Goal: Information Seeking & Learning: Understand process/instructions

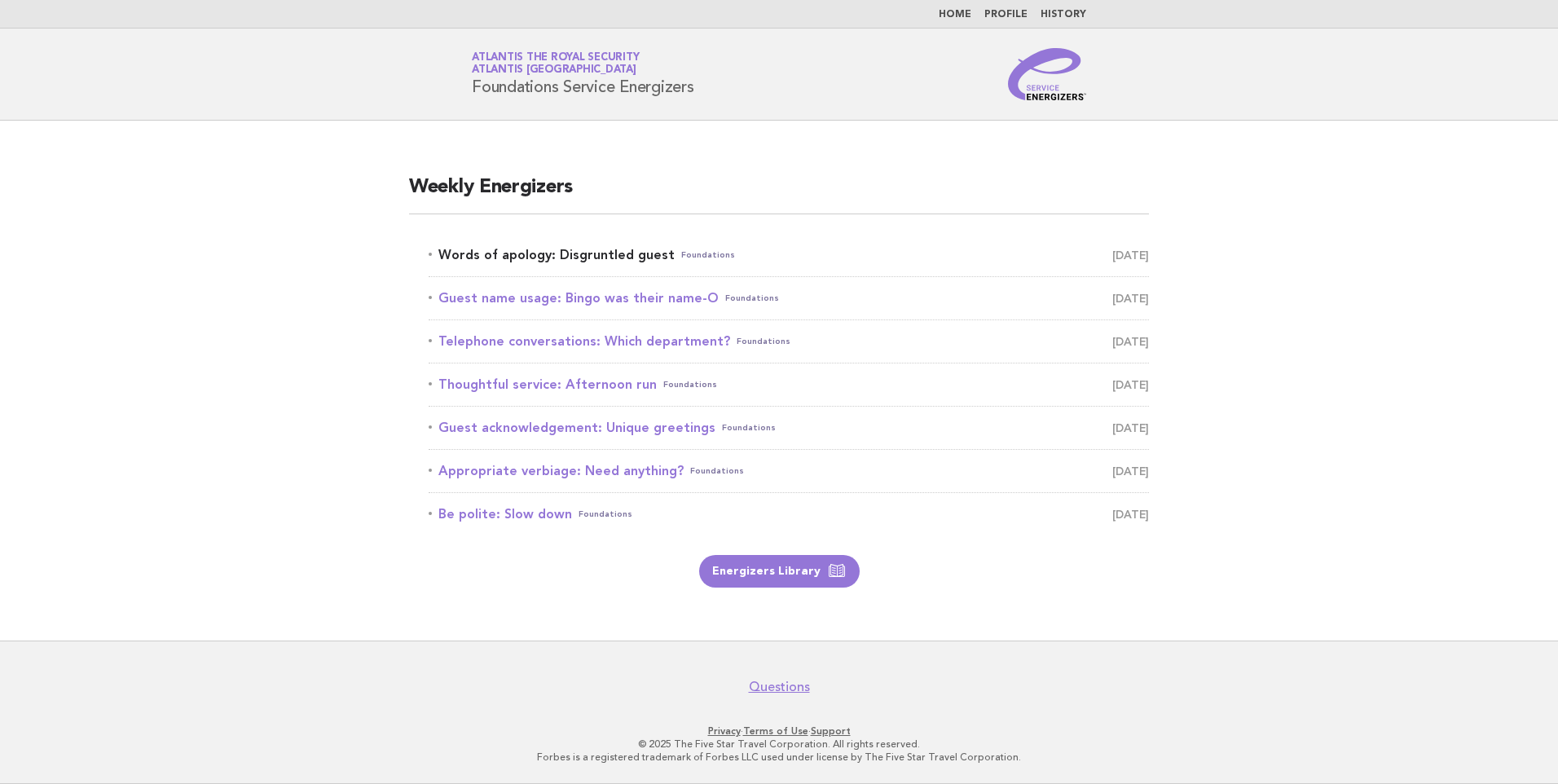
click at [681, 264] on span "Foundations" at bounding box center [708, 254] width 53 height 23
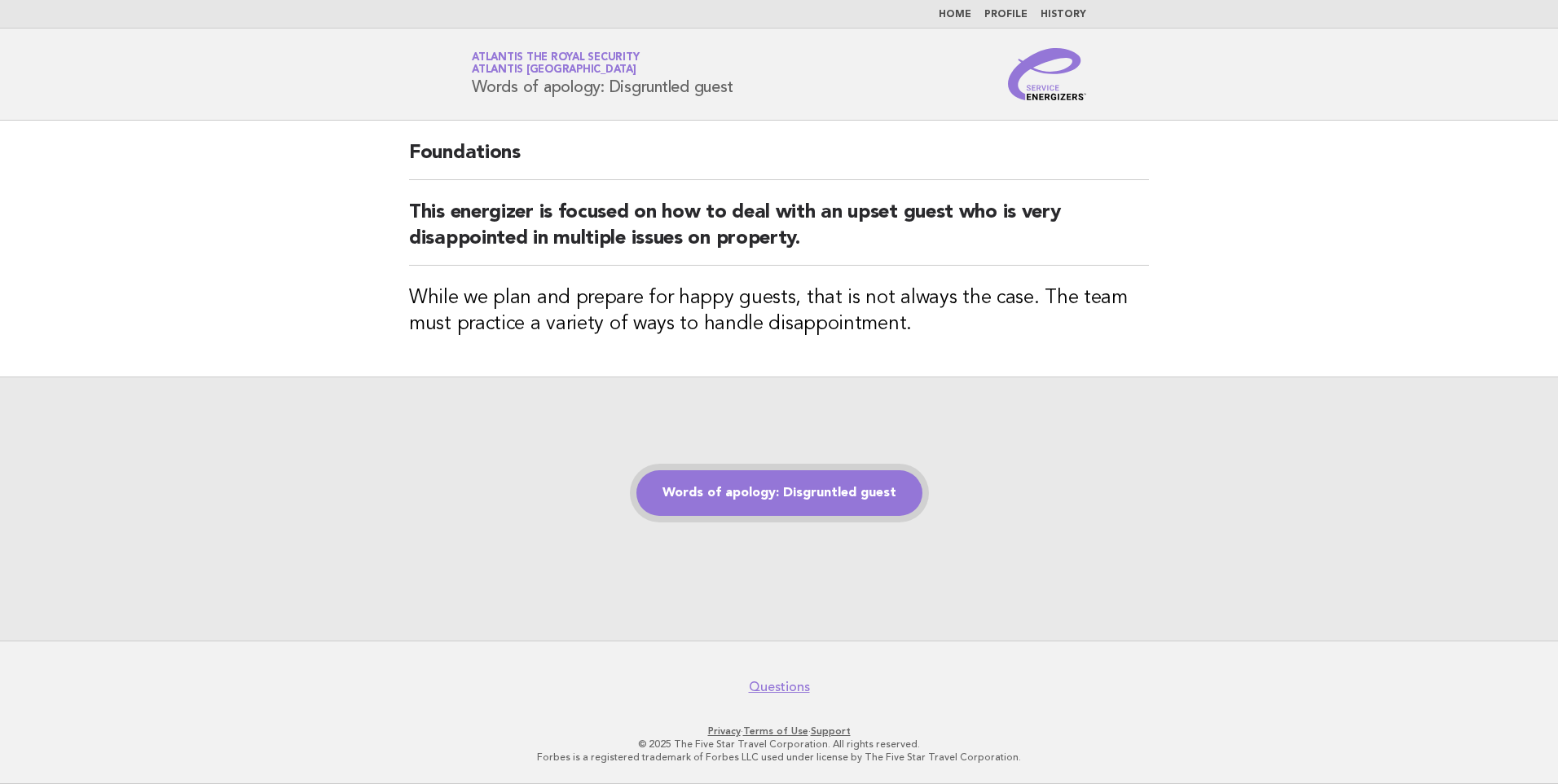
click at [731, 501] on link "Words of apology: Disgruntled guest" at bounding box center [779, 493] width 286 height 46
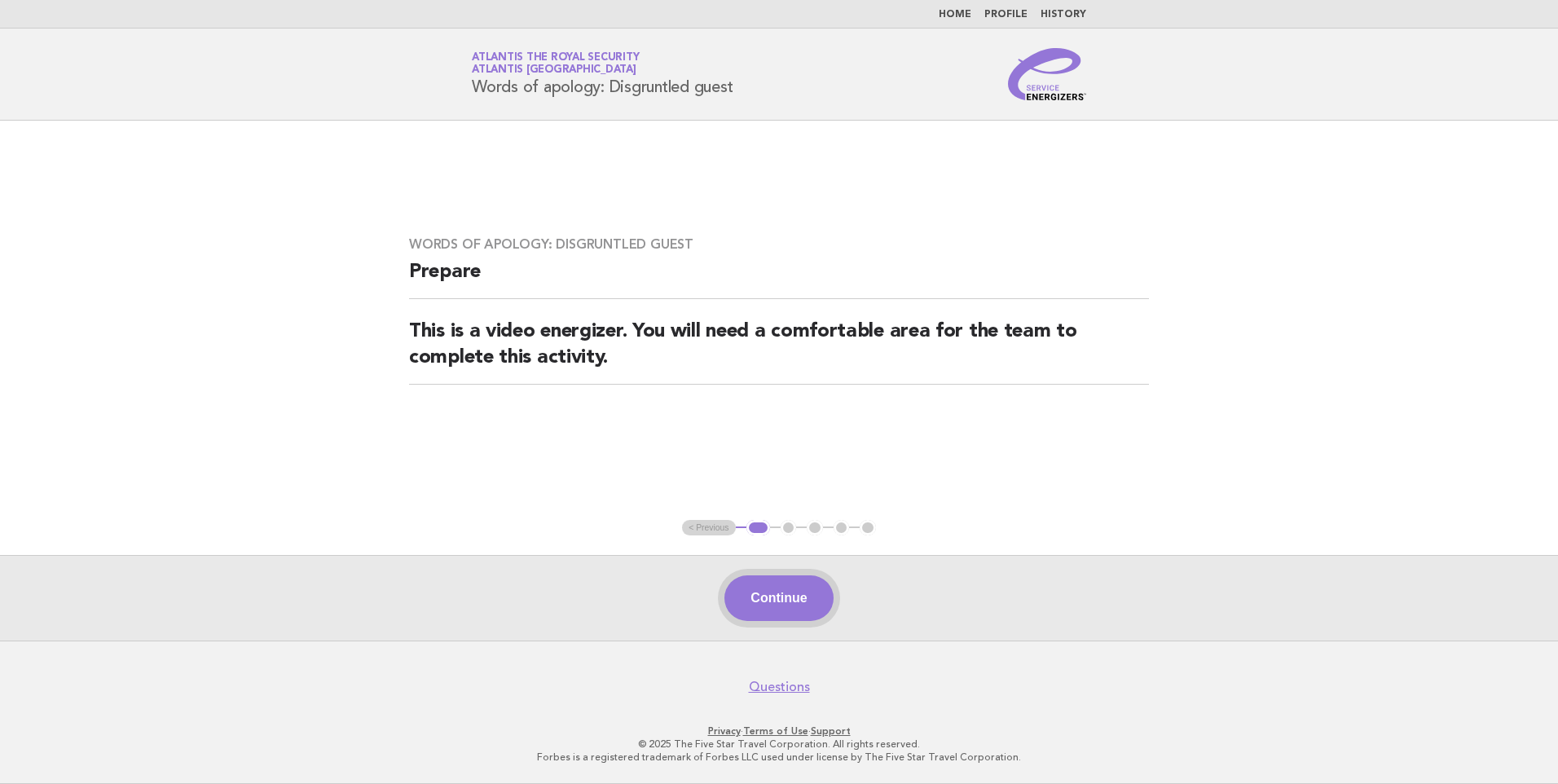
click at [758, 593] on button "Continue" at bounding box center [778, 598] width 108 height 46
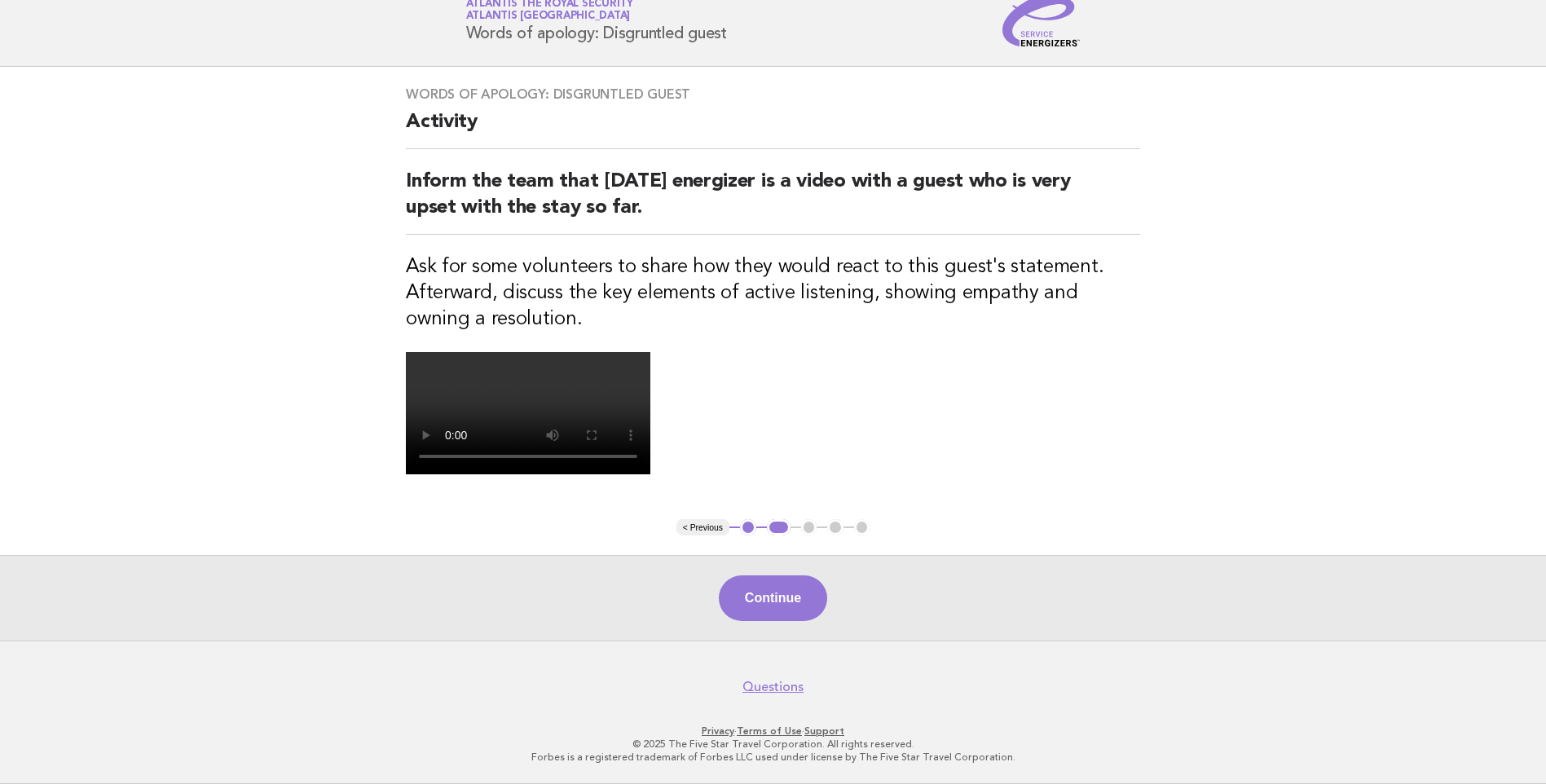
scroll to position [346, 0]
click at [760, 596] on button "Continue" at bounding box center [773, 598] width 108 height 46
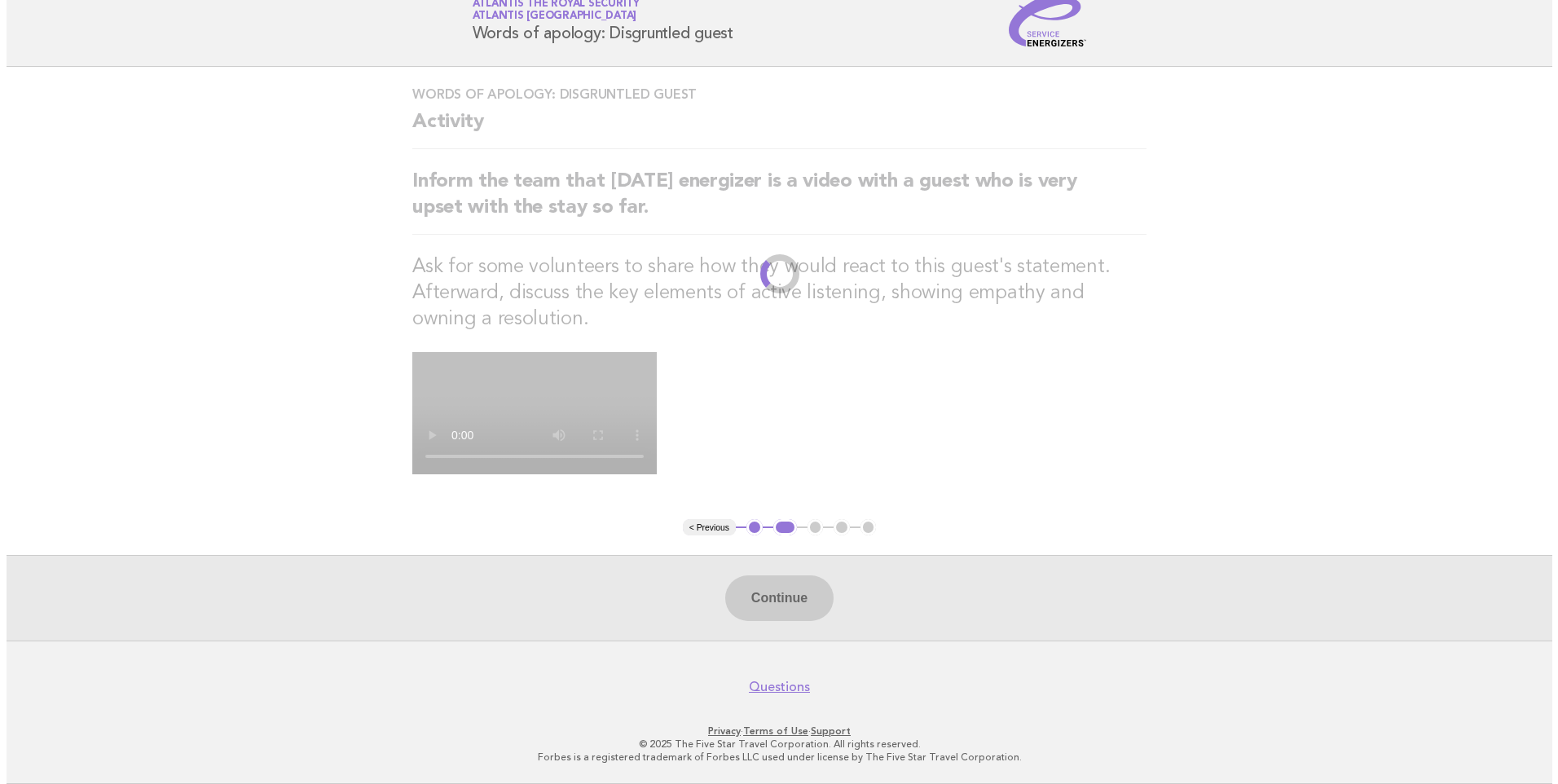
scroll to position [0, 0]
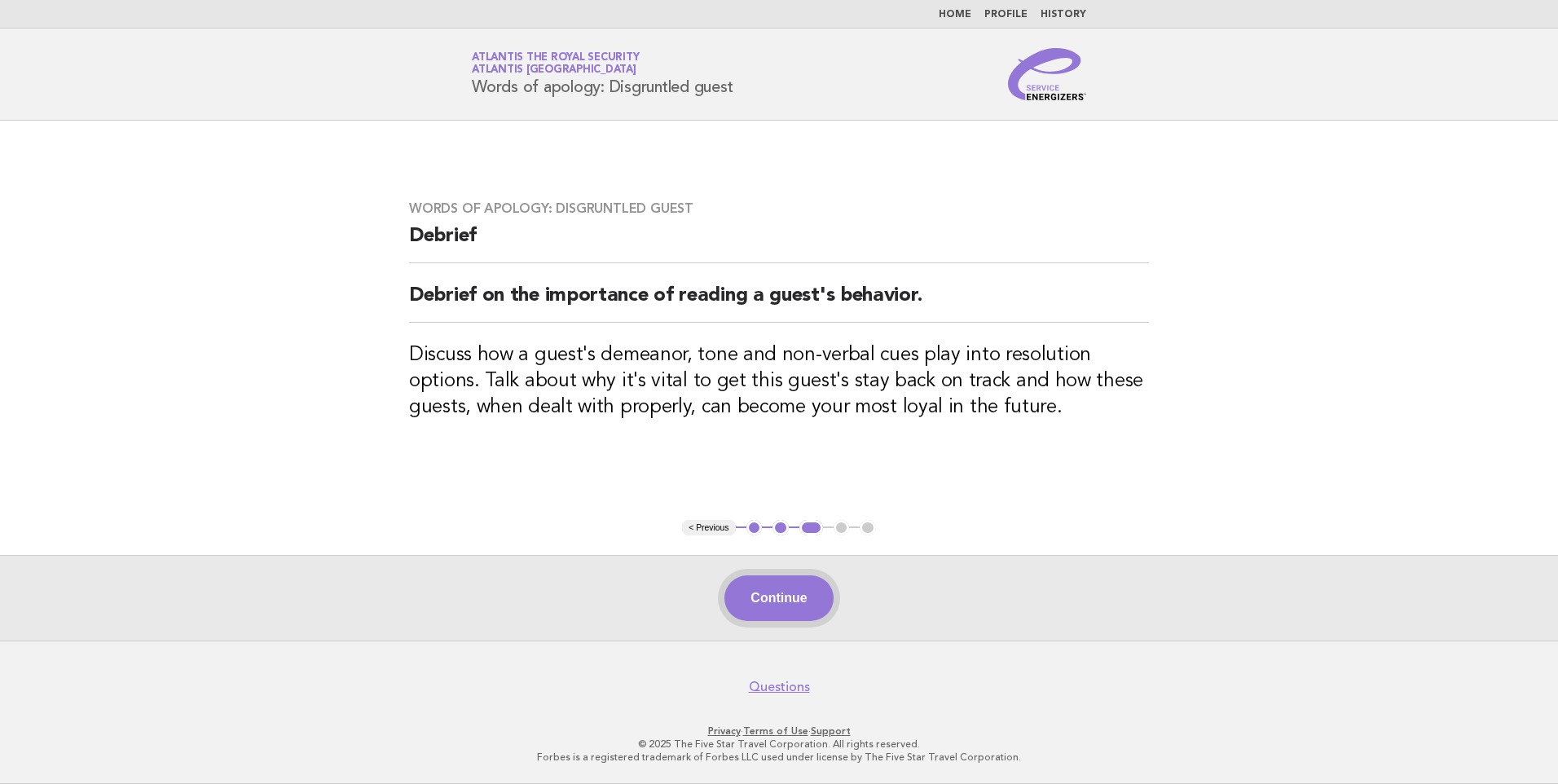
click at [792, 612] on button "Continue" at bounding box center [778, 598] width 108 height 46
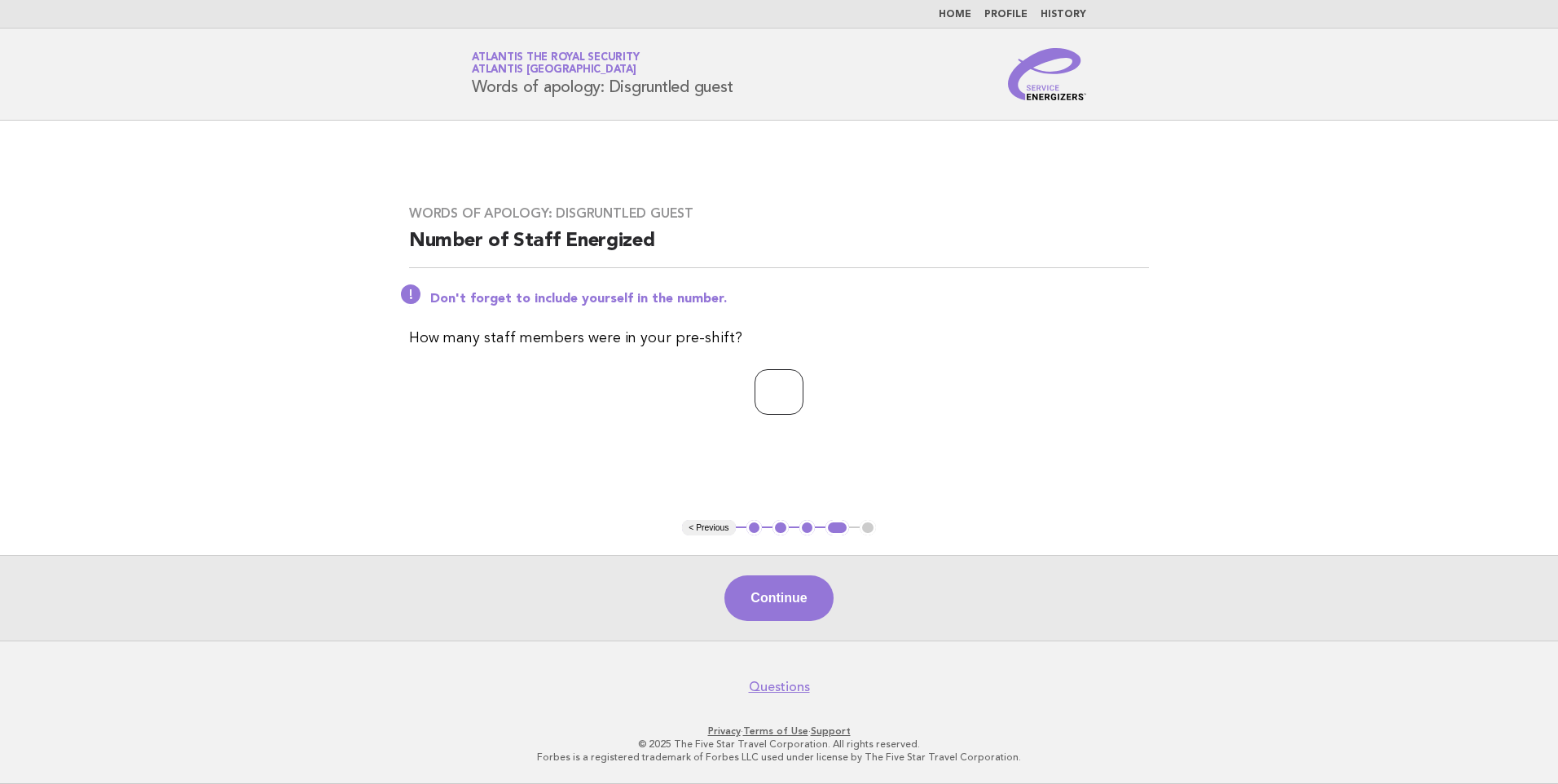
click at [803, 386] on input "*" at bounding box center [779, 392] width 49 height 46
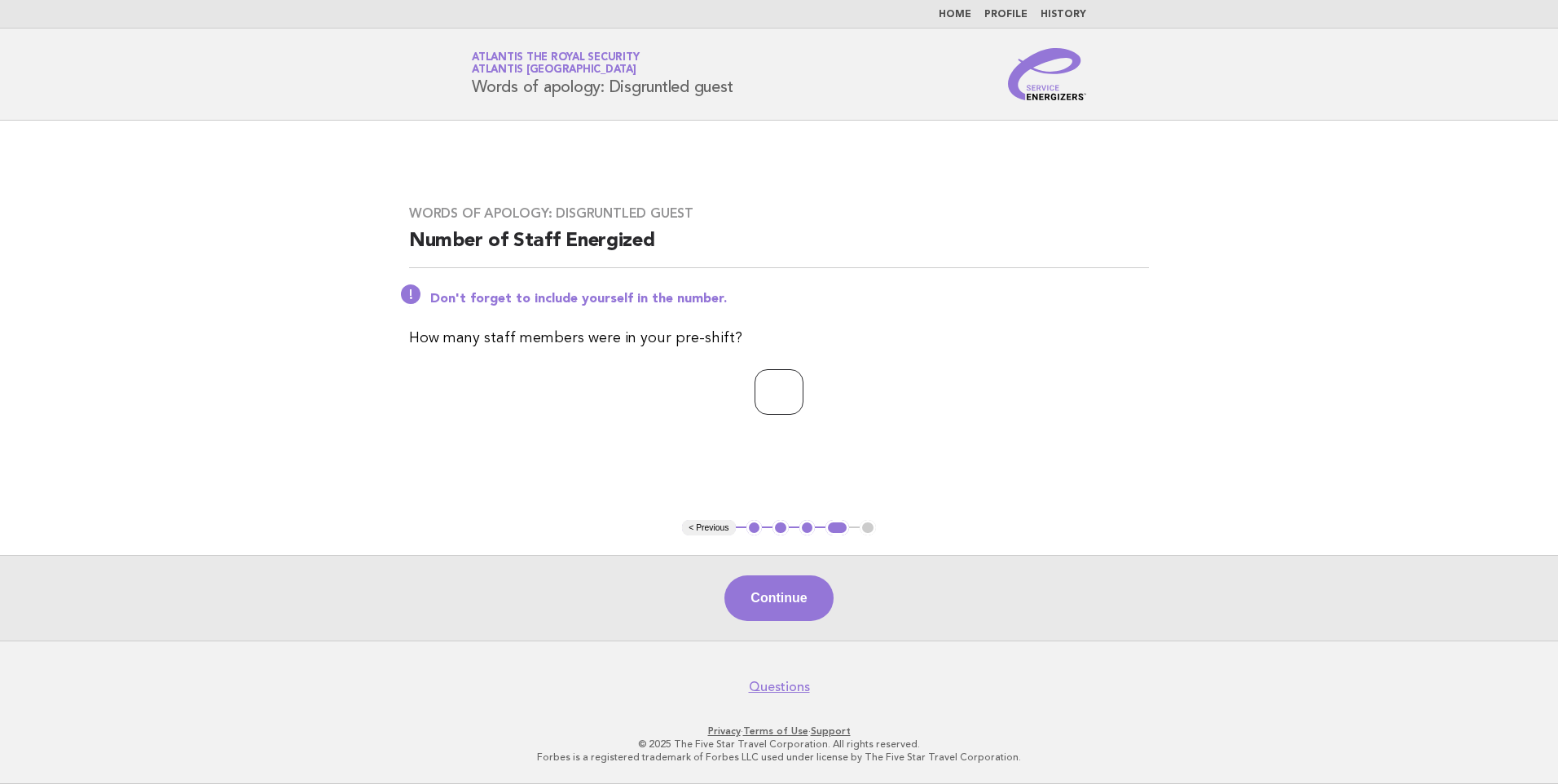
click at [803, 386] on input "*" at bounding box center [779, 392] width 49 height 46
type input "**"
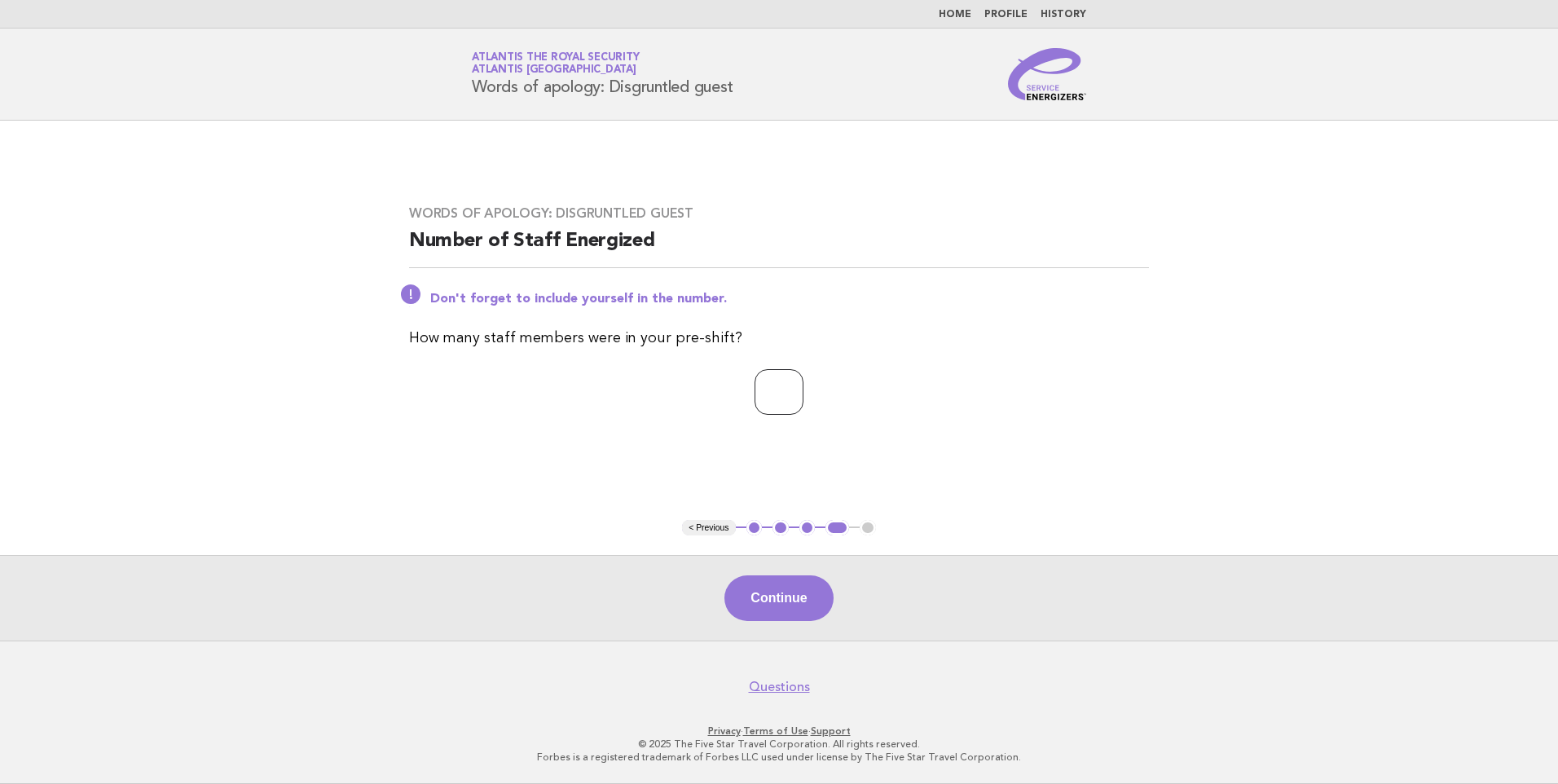
click at [803, 386] on input "**" at bounding box center [779, 392] width 49 height 46
click at [771, 589] on button "Continue" at bounding box center [778, 598] width 108 height 46
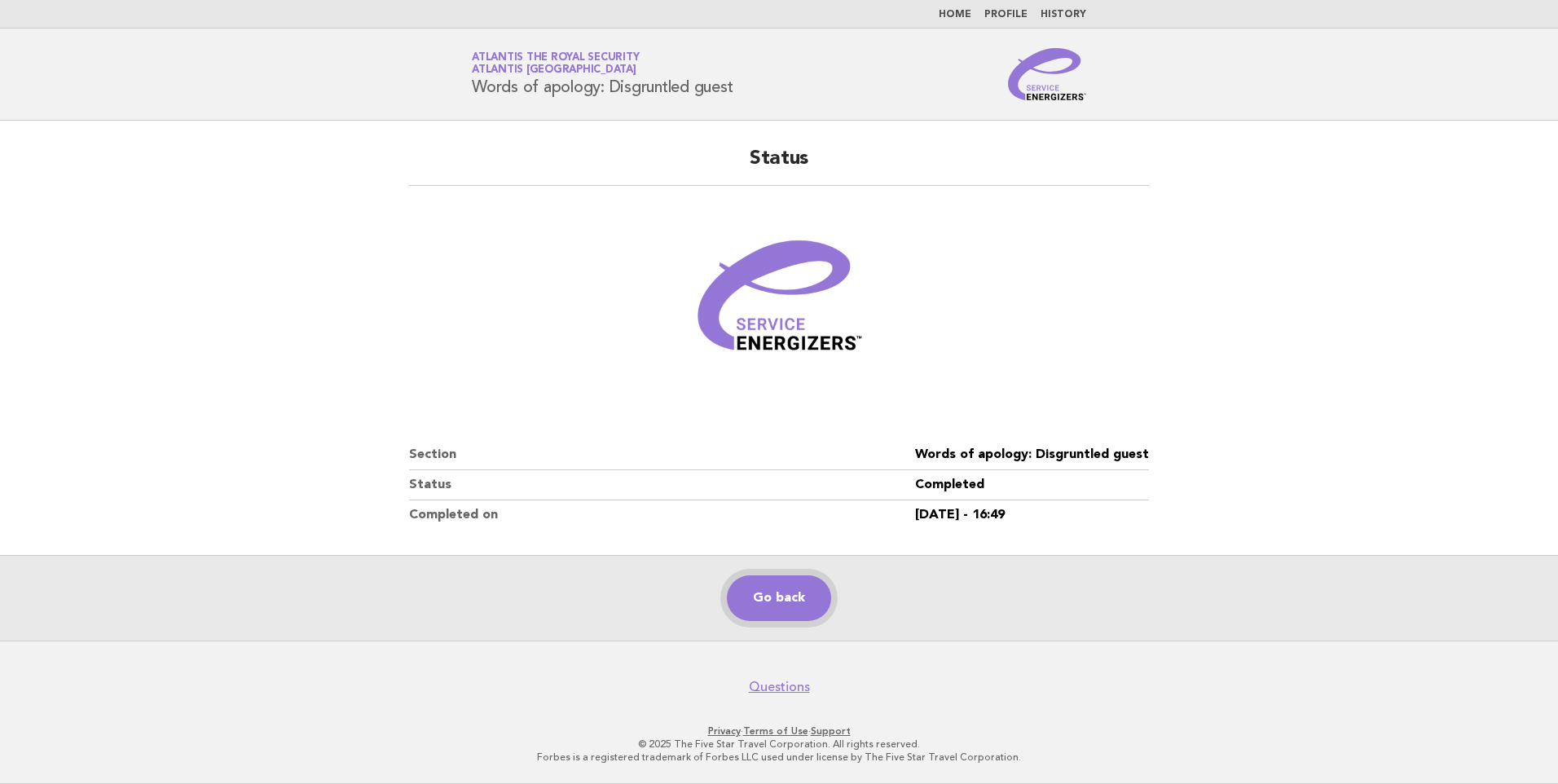
click at [776, 606] on link "Go back" at bounding box center [778, 598] width 104 height 46
